Goal: Information Seeking & Learning: Learn about a topic

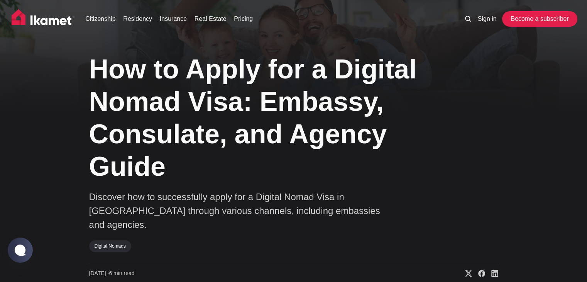
click at [520, 17] on link "Become a subscriber" at bounding box center [539, 18] width 71 height 15
click at [94, 17] on link "Citizenship" at bounding box center [100, 18] width 30 height 9
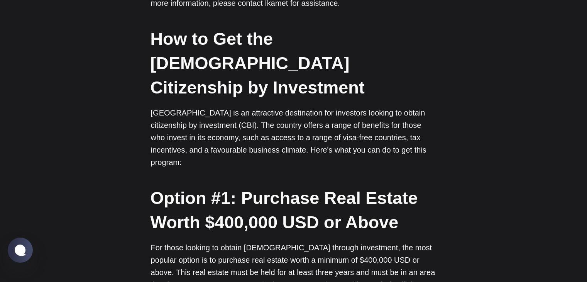
scroll to position [1158, 0]
